Goal: Task Accomplishment & Management: Use online tool/utility

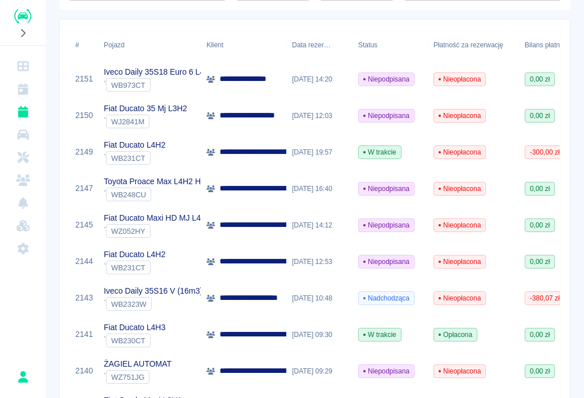
scroll to position [149, 0]
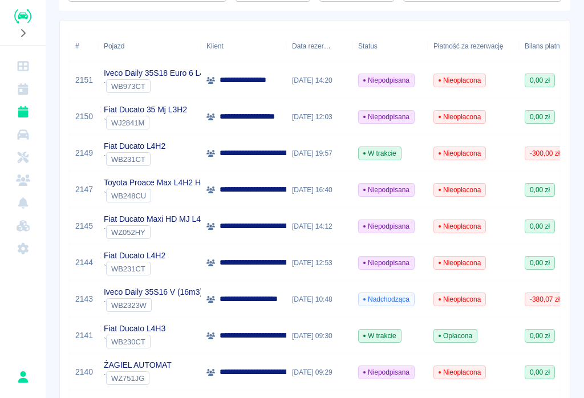
click at [280, 143] on div "**********" at bounding box center [244, 153] width 86 height 36
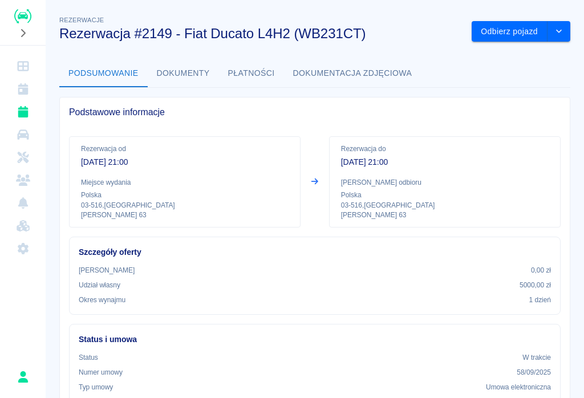
click at [502, 30] on button "Odbierz pojazd" at bounding box center [509, 31] width 76 height 21
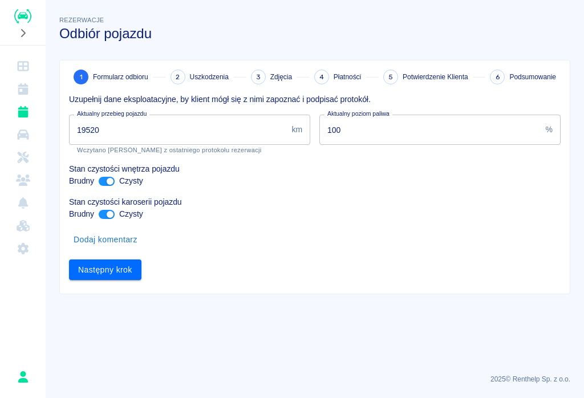
click at [123, 124] on input "19520" at bounding box center [178, 130] width 218 height 30
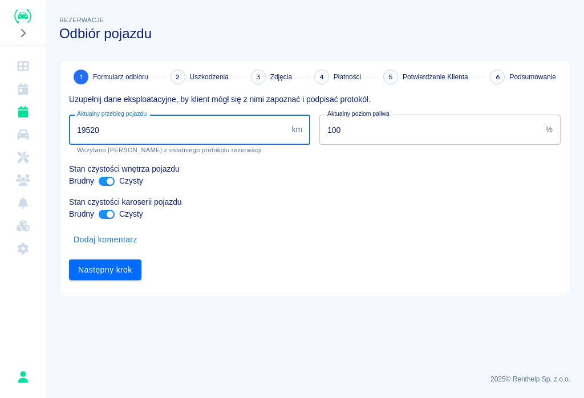
click at [110, 130] on input "19520" at bounding box center [178, 130] width 218 height 30
type input "1"
type input "20494"
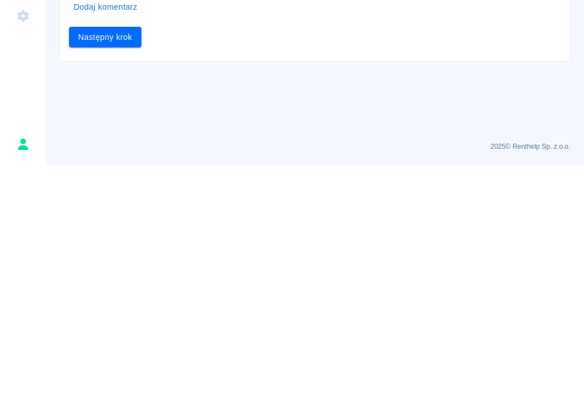
click at [114, 259] on button "Następny krok" at bounding box center [105, 269] width 72 height 21
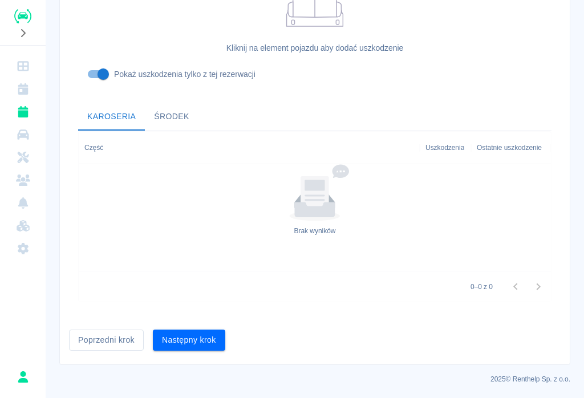
scroll to position [344, 0]
click at [192, 339] on button "Następny krok" at bounding box center [189, 340] width 72 height 21
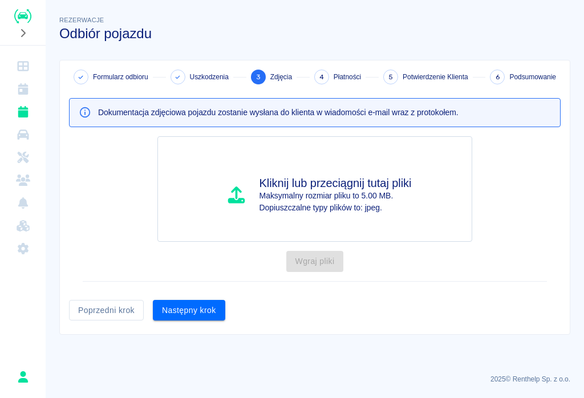
click at [192, 310] on button "Następny krok" at bounding box center [189, 310] width 72 height 21
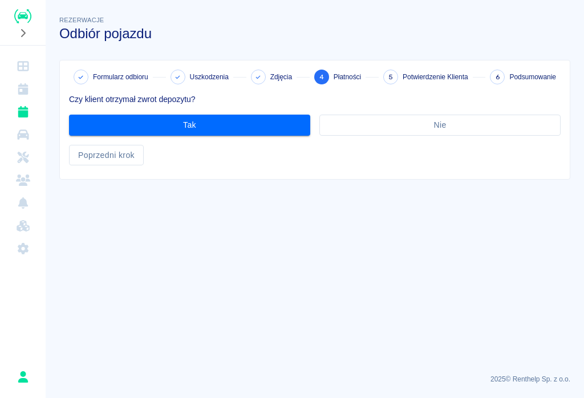
click at [211, 121] on button "Tak" at bounding box center [189, 125] width 241 height 21
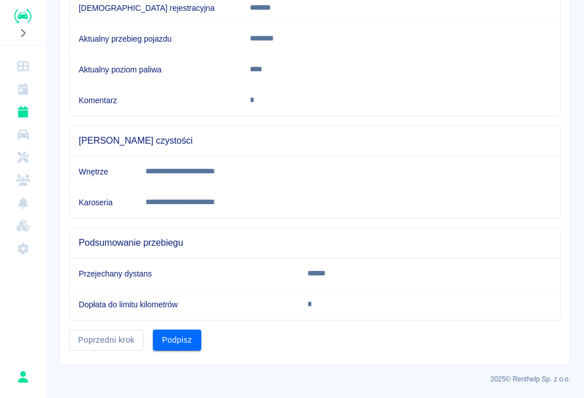
scroll to position [214, 0]
click at [176, 337] on button "Podpisz" at bounding box center [177, 340] width 48 height 21
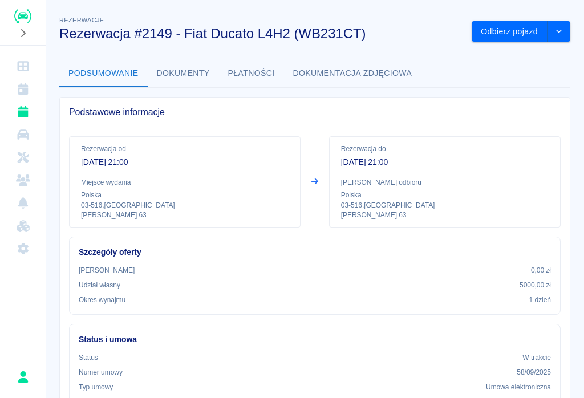
click at [510, 30] on button "Odbierz pojazd" at bounding box center [509, 31] width 76 height 21
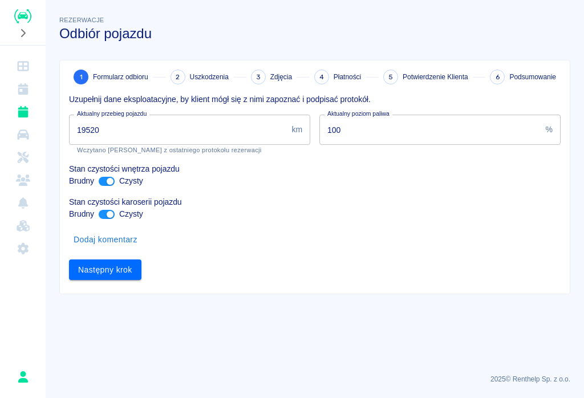
click at [116, 122] on input "19520" at bounding box center [178, 130] width 218 height 30
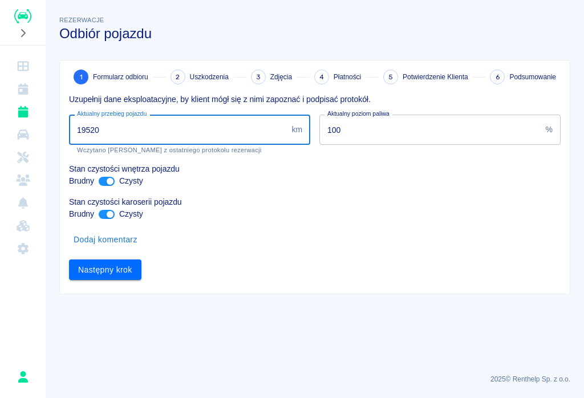
click at [115, 127] on input "19520" at bounding box center [178, 130] width 218 height 30
type input "1"
type input "20494"
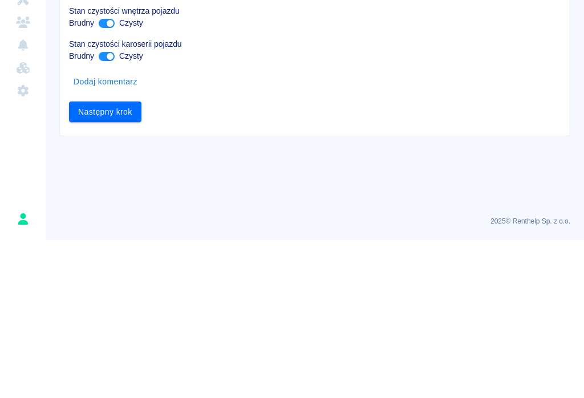
click at [109, 259] on button "Następny krok" at bounding box center [105, 269] width 72 height 21
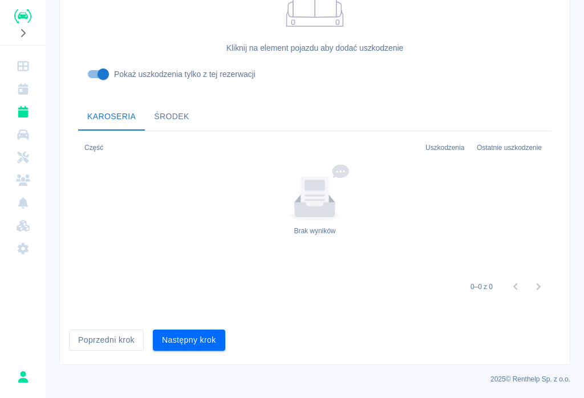
scroll to position [344, 0]
click at [192, 344] on button "Następny krok" at bounding box center [189, 340] width 72 height 21
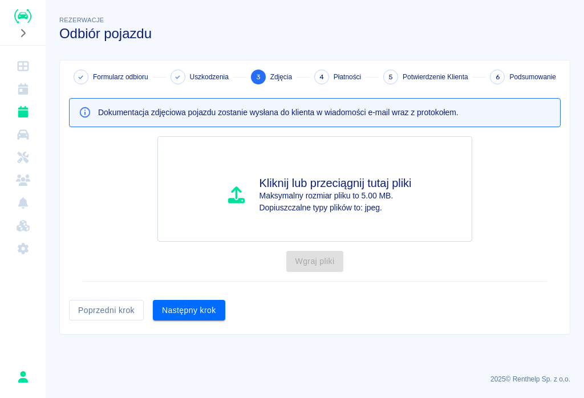
click at [195, 310] on button "Następny krok" at bounding box center [189, 310] width 72 height 21
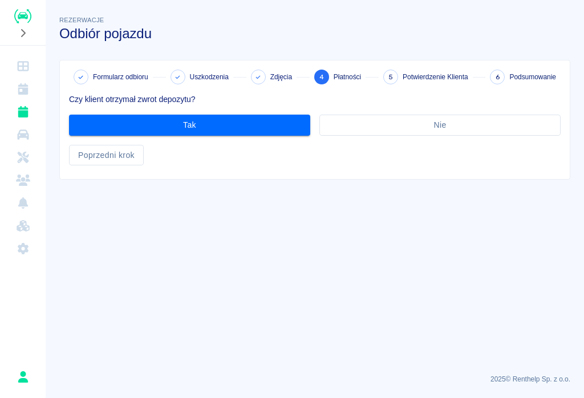
click at [206, 117] on button "Tak" at bounding box center [189, 125] width 241 height 21
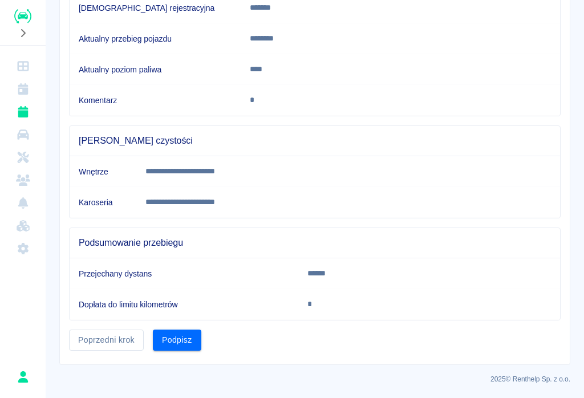
click at [180, 333] on button "Podpisz" at bounding box center [177, 339] width 48 height 21
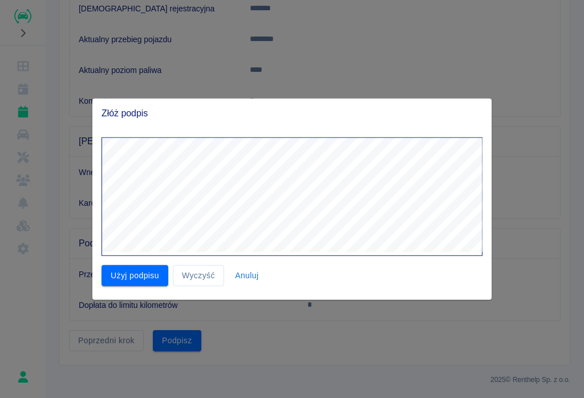
click at [144, 269] on button "Użyj podpisu" at bounding box center [134, 275] width 67 height 21
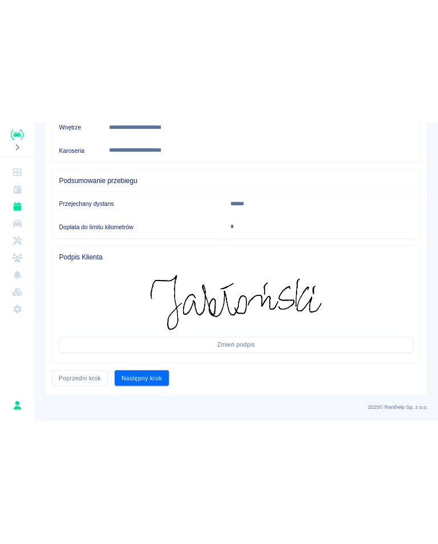
scroll to position [379, 0]
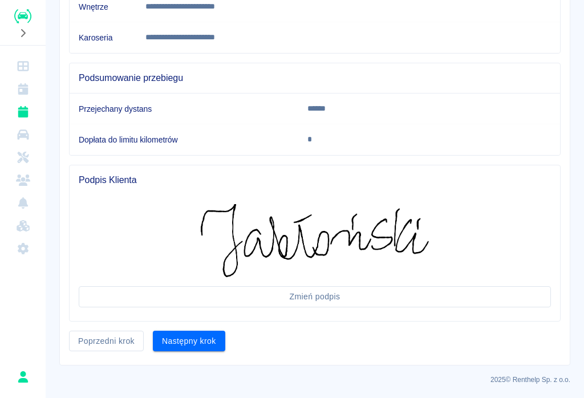
click at [179, 336] on button "Następny krok" at bounding box center [189, 341] width 72 height 21
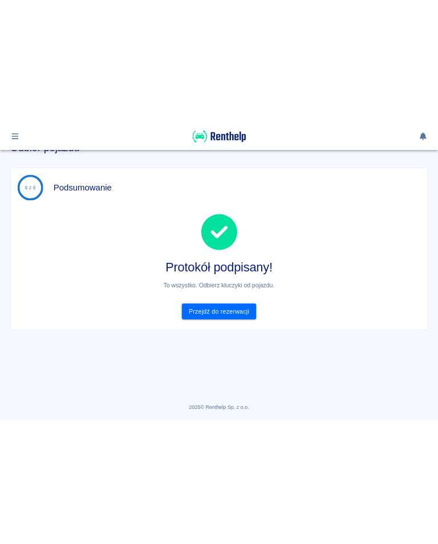
scroll to position [0, 0]
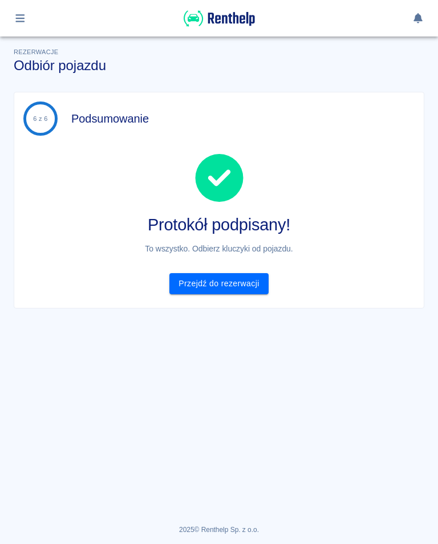
click at [224, 286] on link "Przejdź do rezerwacji" at bounding box center [218, 283] width 99 height 21
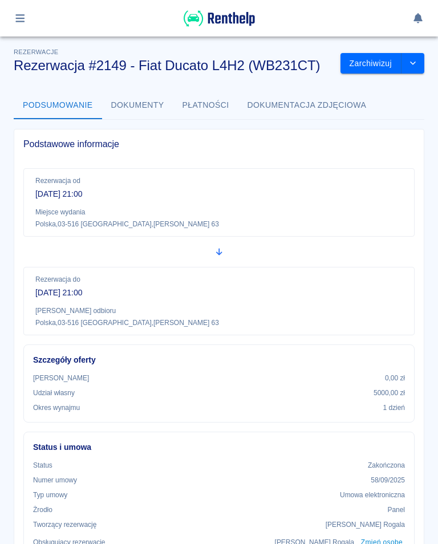
click at [23, 7] on div at bounding box center [219, 18] width 438 height 36
click at [10, 15] on button "button" at bounding box center [20, 18] width 22 height 19
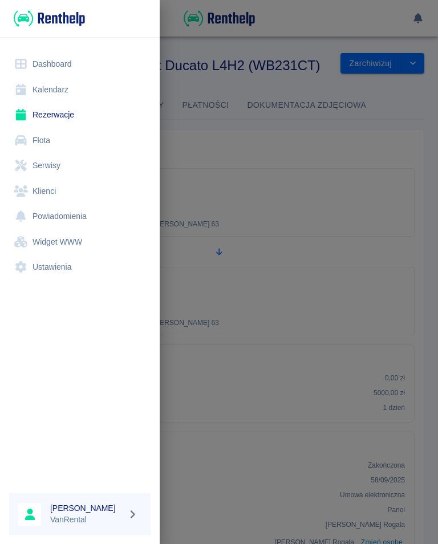
click at [46, 91] on link "Kalendarz" at bounding box center [79, 90] width 141 height 26
